Goal: Information Seeking & Learning: Understand process/instructions

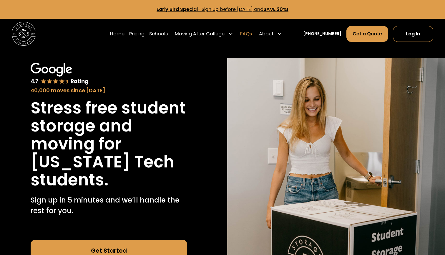
click at [252, 37] on link "FAQs" at bounding box center [246, 34] width 12 height 16
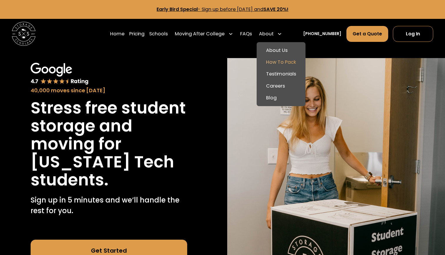
click at [289, 62] on link "How To Pack" at bounding box center [281, 62] width 44 height 12
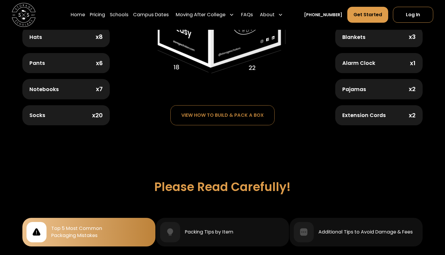
scroll to position [367, 0]
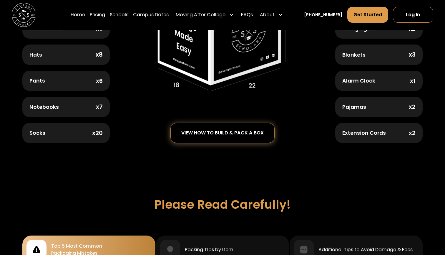
click at [240, 133] on div "view how to build & pack a box" at bounding box center [223, 132] width 104 height 19
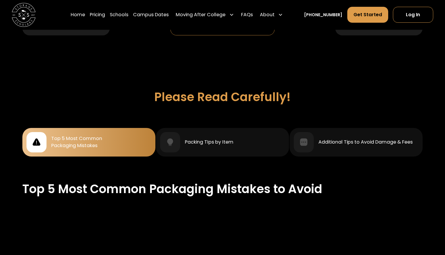
scroll to position [481, 0]
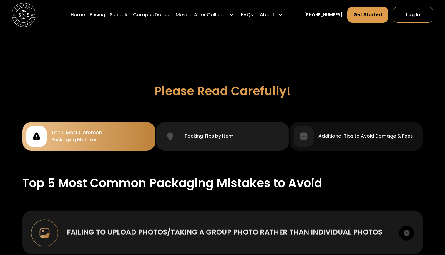
click at [248, 129] on div "Packing TIps by Item" at bounding box center [222, 136] width 125 height 20
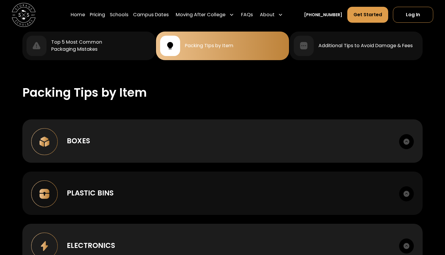
scroll to position [570, 0]
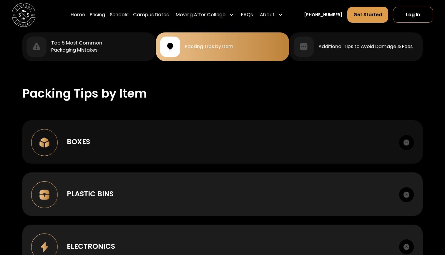
click at [265, 124] on div "Boxes In constructing and sealing your boxes, please apply tape liberally. You …" at bounding box center [222, 141] width 401 height 43
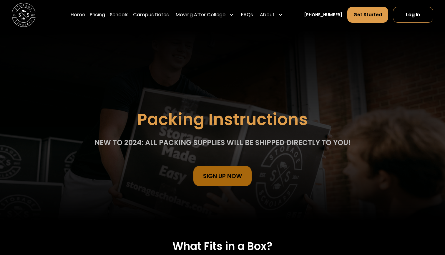
scroll to position [0, 0]
